Goal: Task Accomplishment & Management: Manage account settings

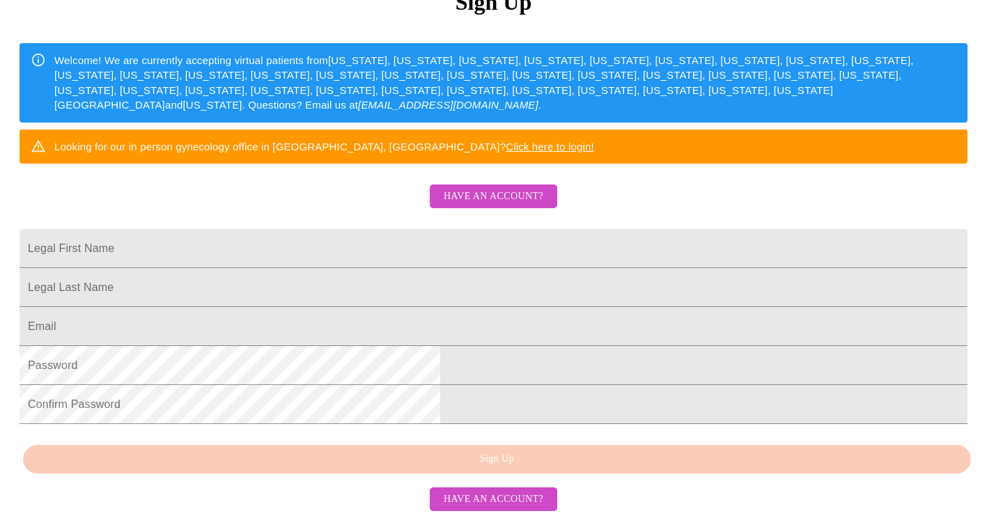
scroll to position [296, 0]
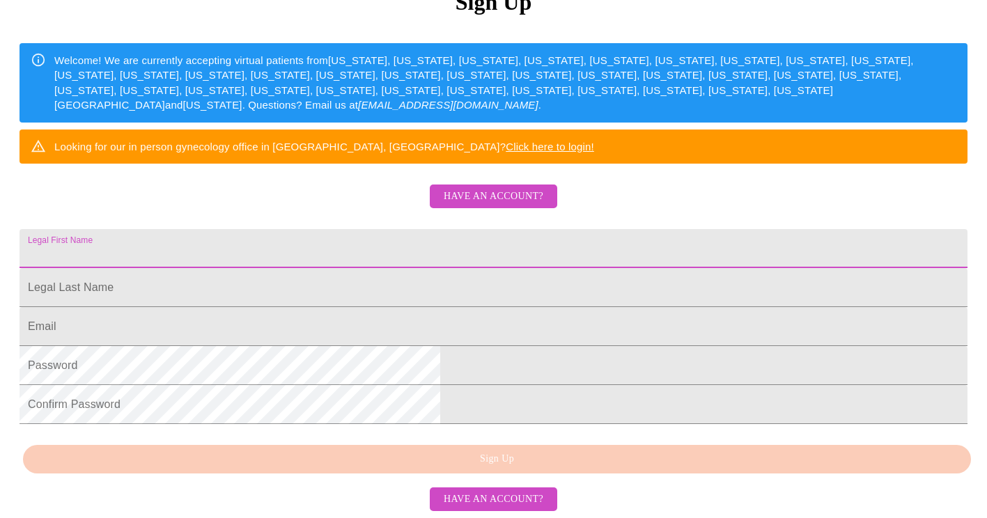
click at [380, 229] on input "Legal First Name" at bounding box center [493, 248] width 948 height 39
type input "[PERSON_NAME]"
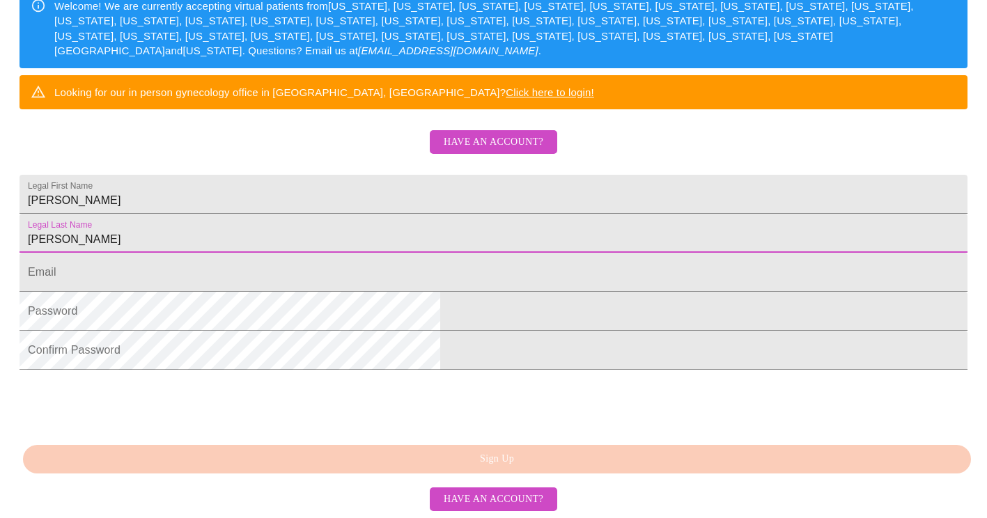
scroll to position [350, 0]
type input "[PERSON_NAME]"
click at [485, 499] on span "Have an account?" at bounding box center [494, 499] width 100 height 17
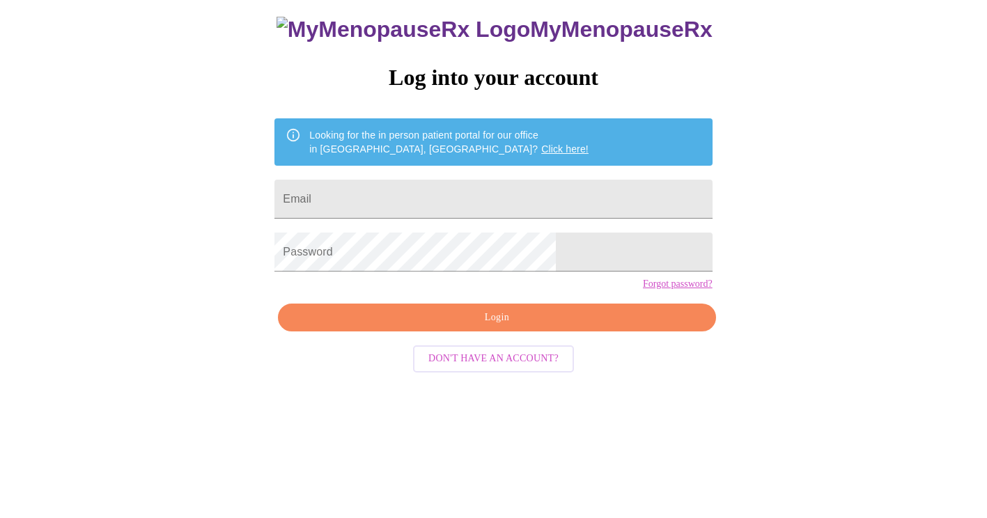
scroll to position [14, 0]
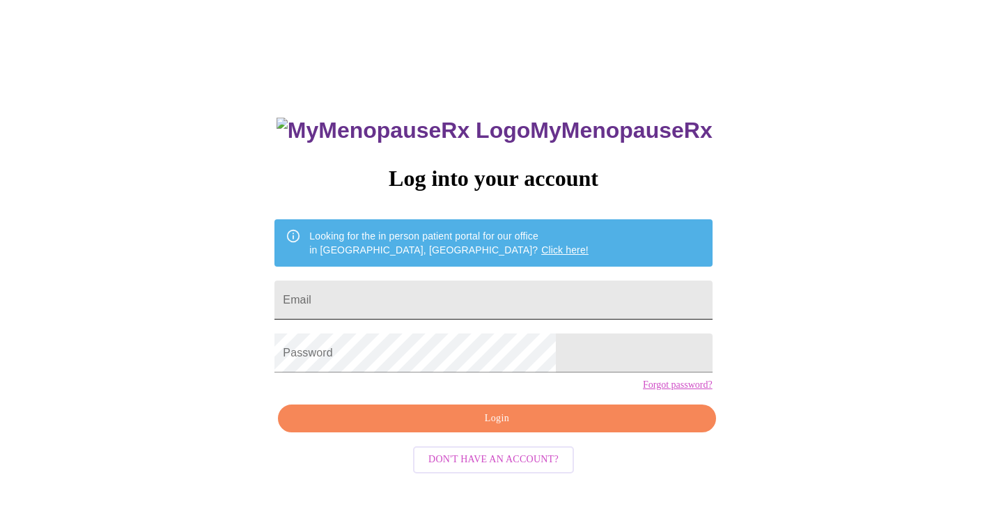
click at [416, 281] on input "Email" at bounding box center [492, 300] width 437 height 39
type input "[EMAIL_ADDRESS][DOMAIN_NAME]"
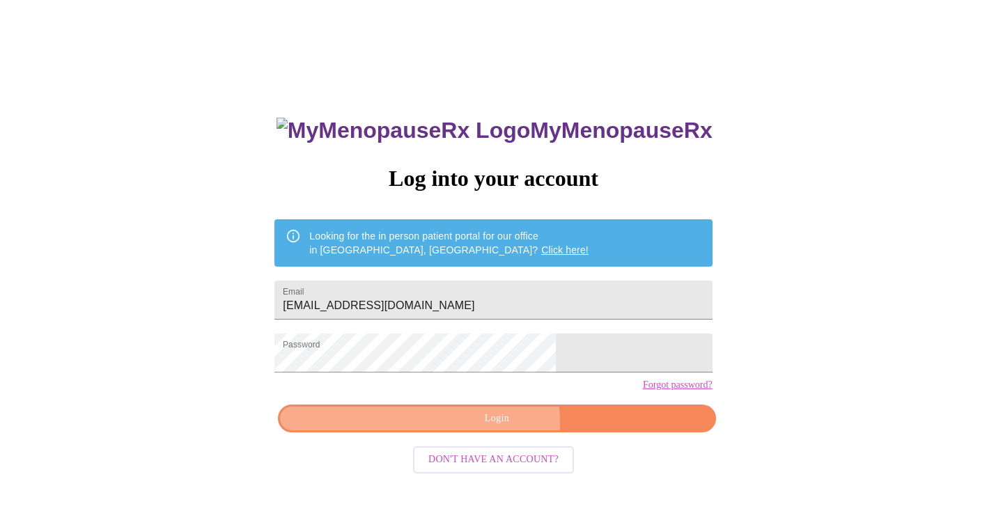
click at [425, 428] on span "Login" at bounding box center [496, 418] width 405 height 17
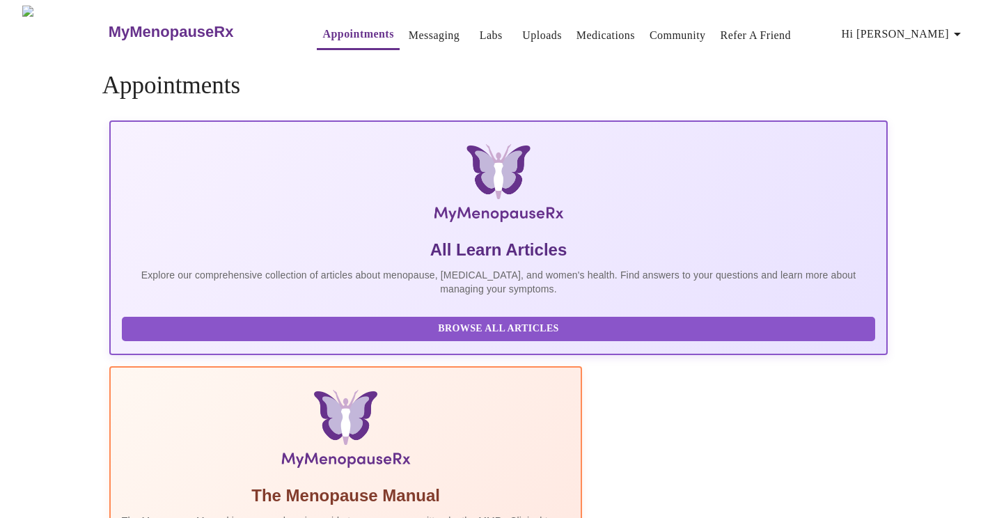
click at [943, 24] on span "Hi [PERSON_NAME]" at bounding box center [904, 33] width 124 height 19
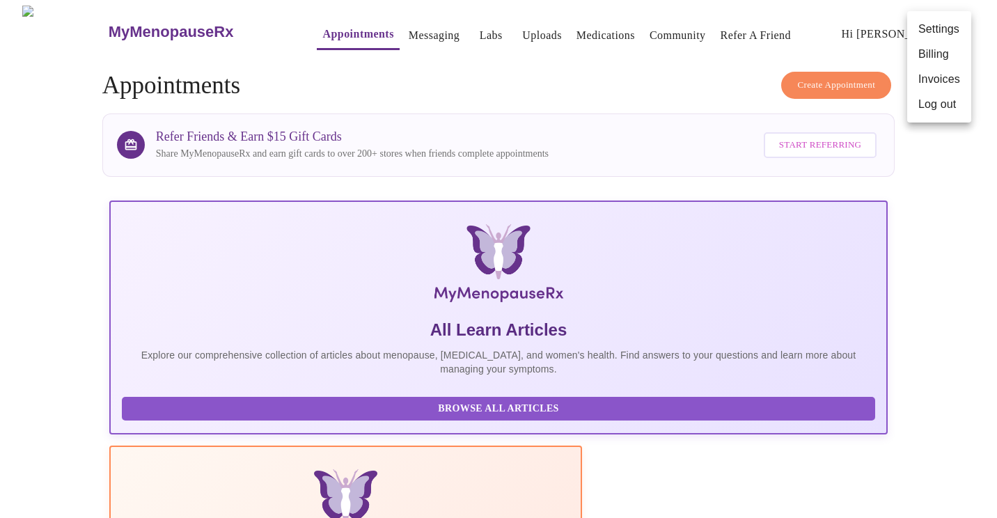
click at [508, 29] on div at bounding box center [498, 259] width 997 height 518
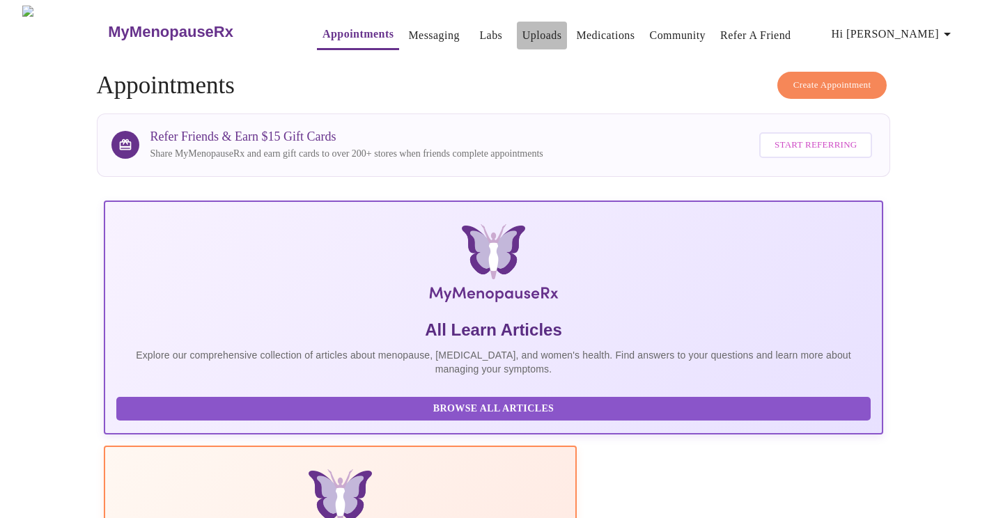
click at [522, 26] on link "Uploads" at bounding box center [542, 35] width 40 height 19
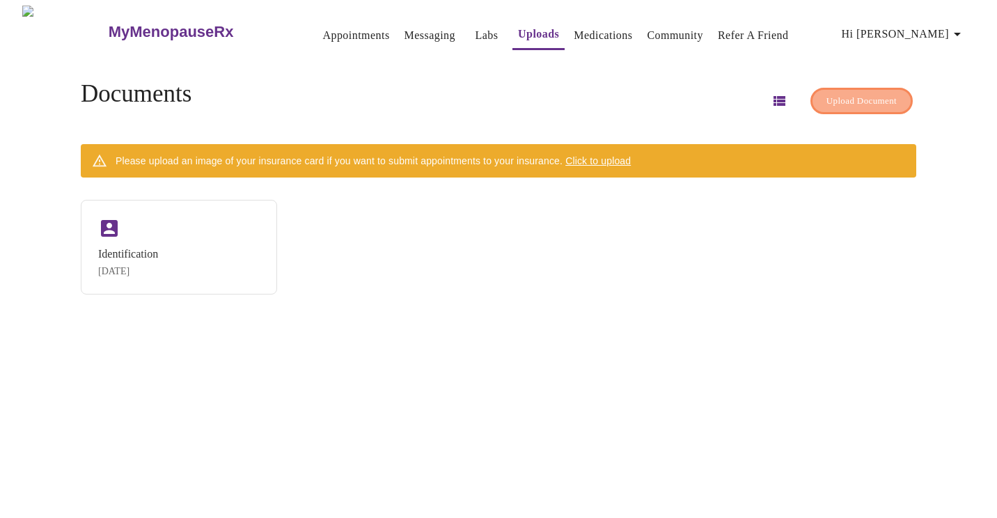
click at [836, 94] on span "Upload Document" at bounding box center [862, 101] width 70 height 16
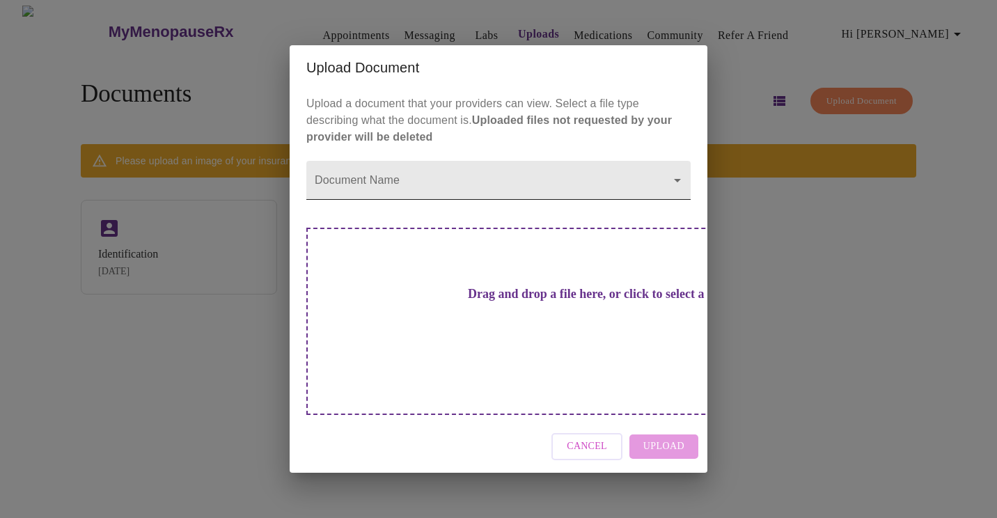
click at [607, 202] on body "MyMenopauseRx Appointments Messaging Labs Uploads Medications Community Refer a…" at bounding box center [499, 265] width 986 height 518
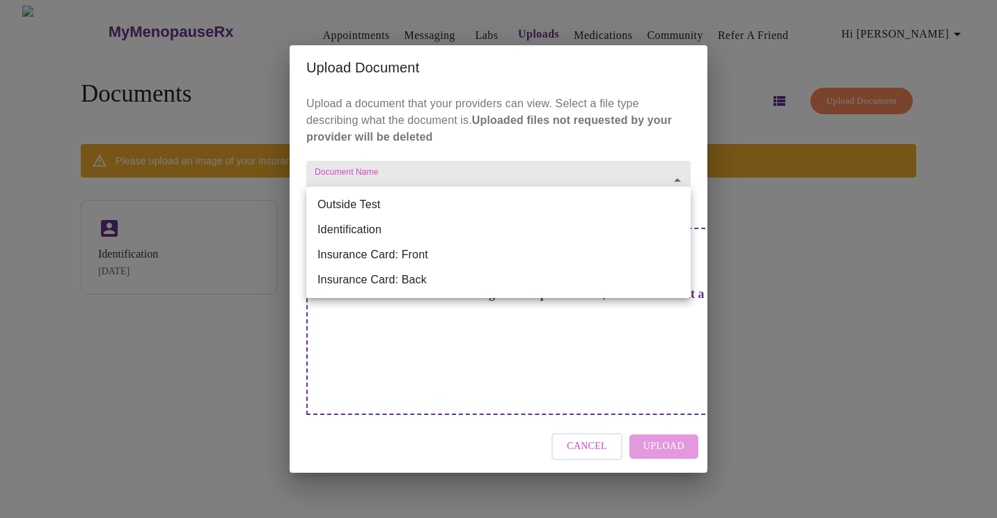
click at [472, 114] on div at bounding box center [498, 259] width 997 height 518
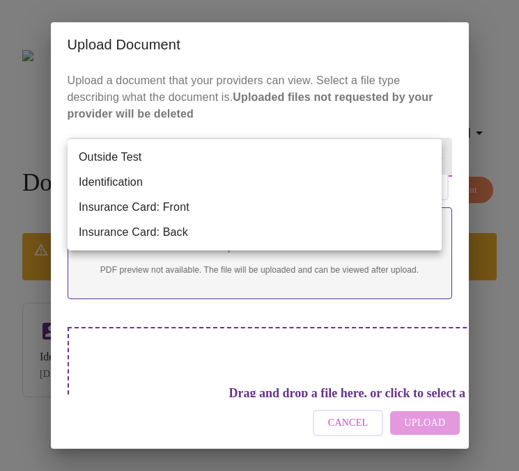
click at [175, 155] on body "MyMenopauseRx Appointments Messaging Labs Uploads Medications Community Refer a…" at bounding box center [260, 241] width 508 height 471
click at [363, 120] on div at bounding box center [259, 235] width 519 height 471
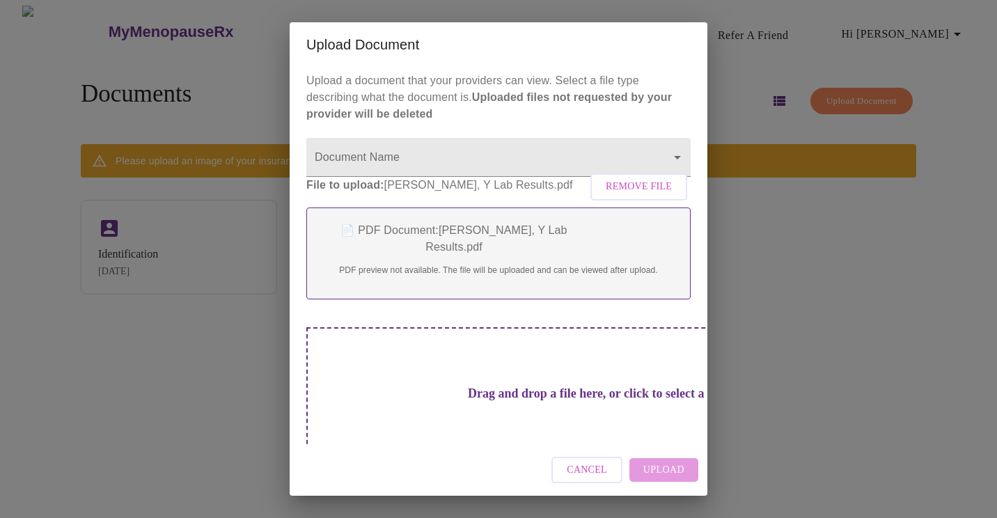
scroll to position [25, 0]
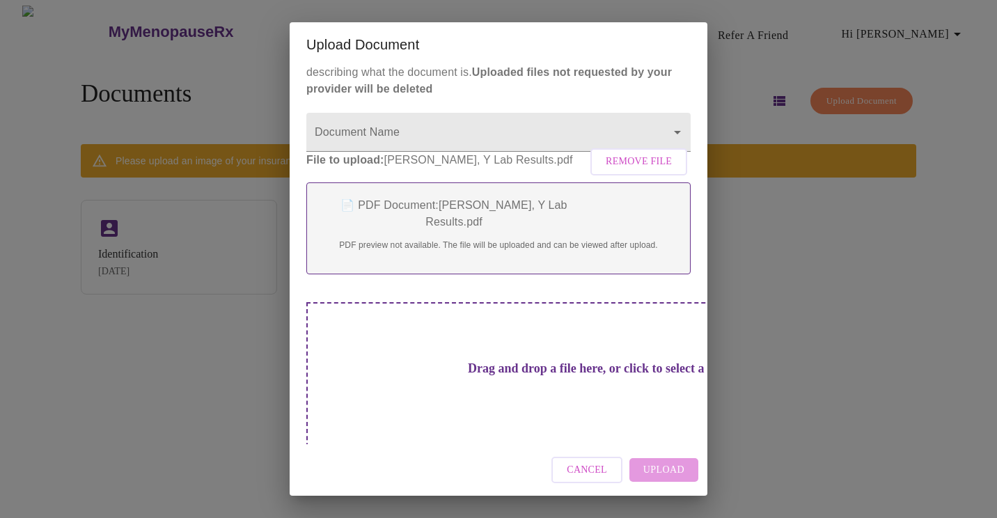
click at [487, 191] on div "File to upload: [PERSON_NAME], Y Lab Results.pdf Remove File 📄 PDF Document: [P…" at bounding box center [498, 213] width 384 height 123
click at [494, 233] on div "📄 PDF Document: [PERSON_NAME], Y Lab Results.pdf PDF preview not available. The…" at bounding box center [498, 228] width 384 height 92
click at [666, 128] on body "MyMenopauseRx Appointments Messaging Labs Uploads Medications Community Refer a…" at bounding box center [499, 265] width 986 height 518
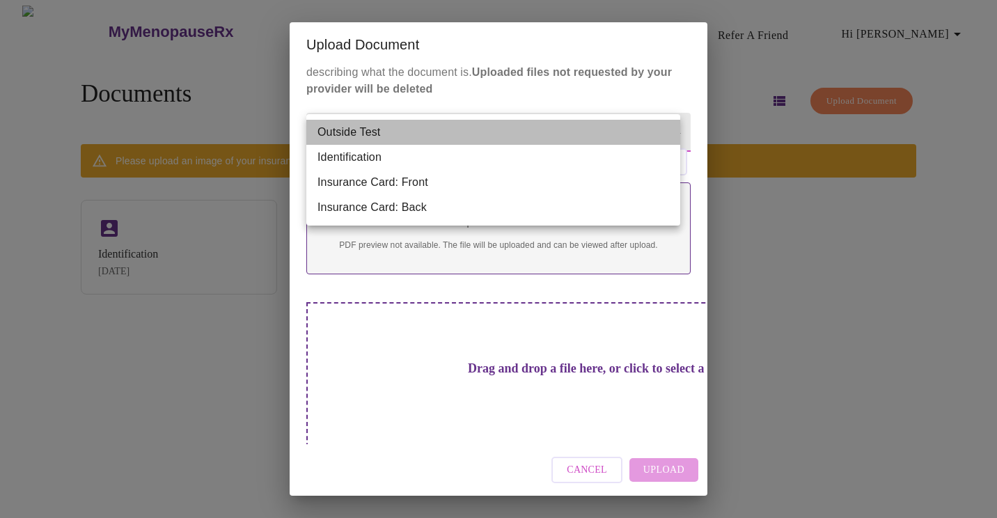
click at [518, 127] on li "Outside Test" at bounding box center [493, 132] width 374 height 25
type input "Outside Test"
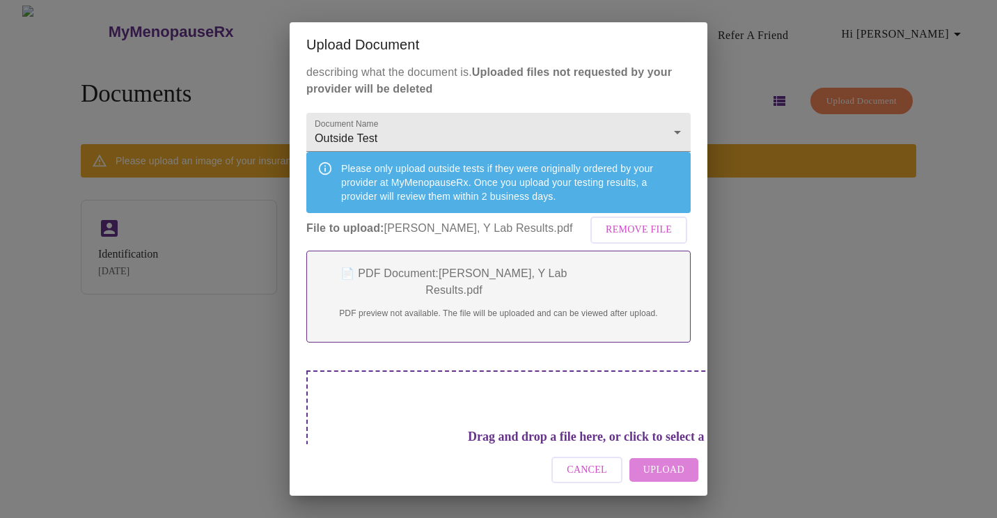
click at [659, 472] on span "Upload" at bounding box center [663, 470] width 41 height 17
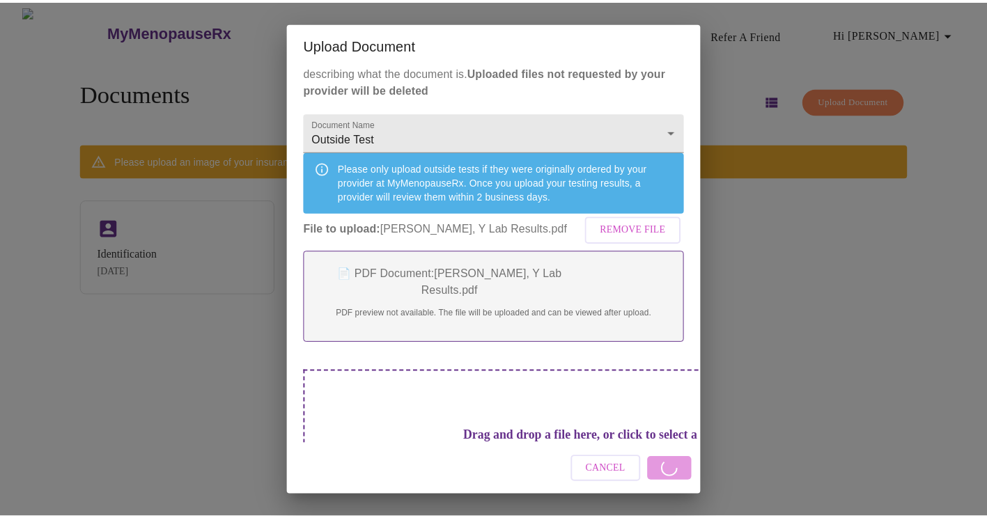
scroll to position [0, 0]
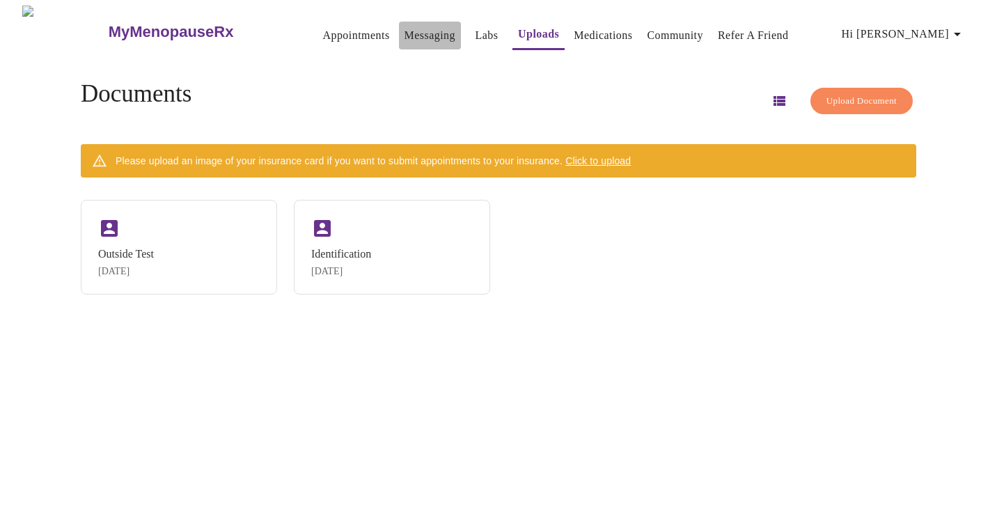
click at [405, 30] on link "Messaging" at bounding box center [430, 35] width 51 height 19
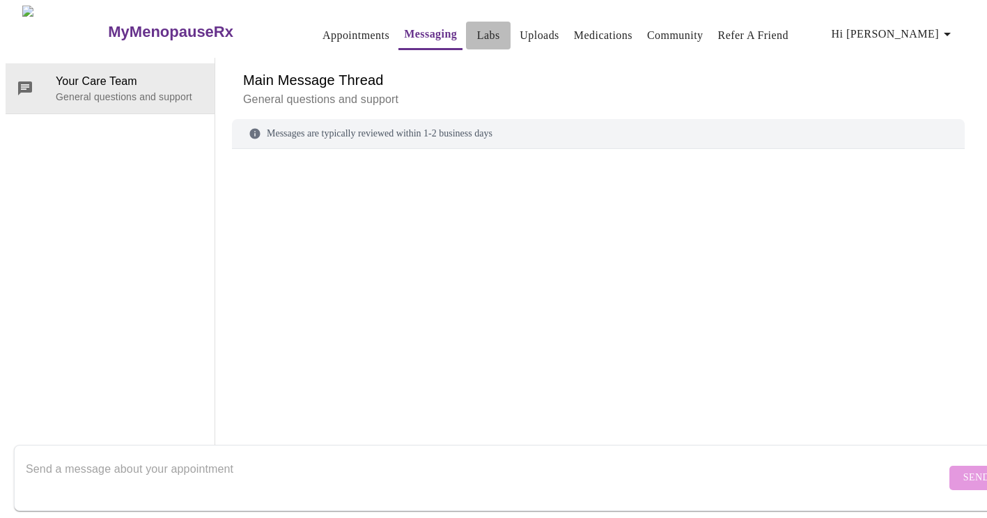
click at [477, 26] on link "Labs" at bounding box center [488, 35] width 23 height 19
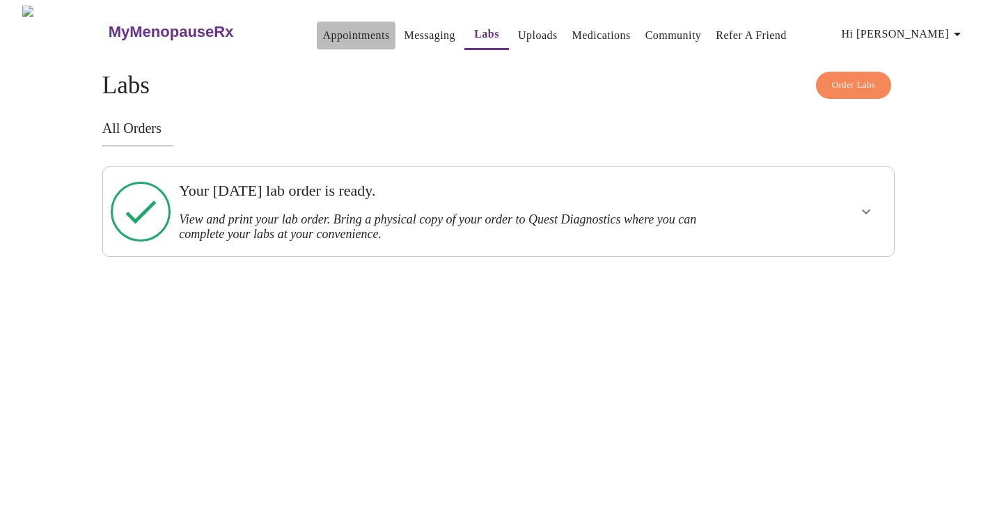
click at [322, 33] on link "Appointments" at bounding box center [355, 35] width 67 height 19
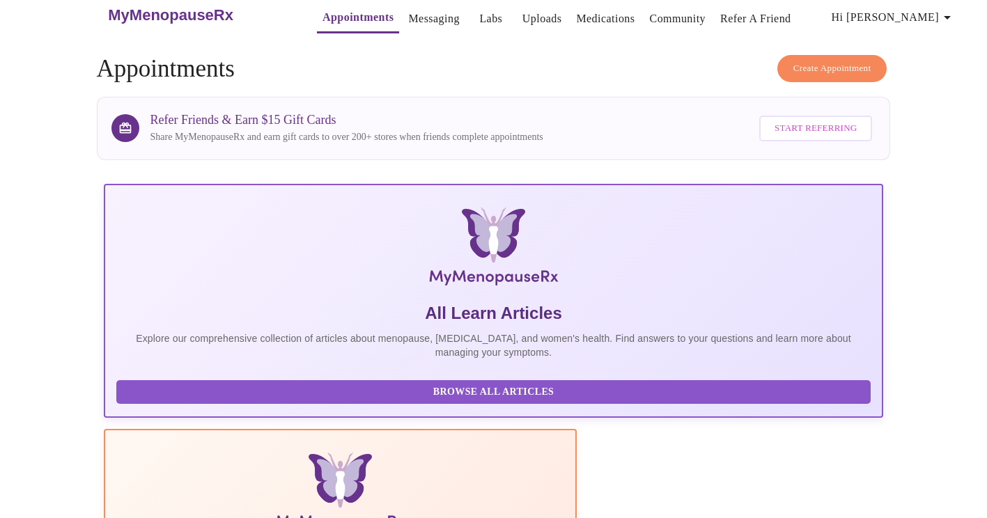
scroll to position [14, 0]
